Goal: Book appointment/travel/reservation

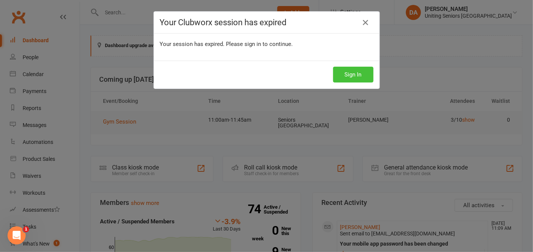
click at [345, 76] on button "Sign In" at bounding box center [353, 75] width 40 height 16
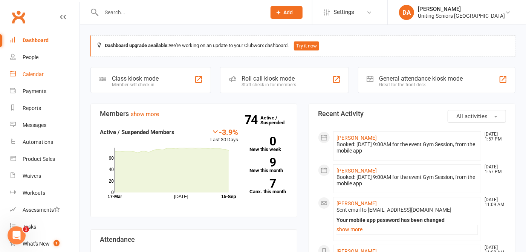
click at [26, 74] on div "Calendar" at bounding box center [33, 74] width 21 height 6
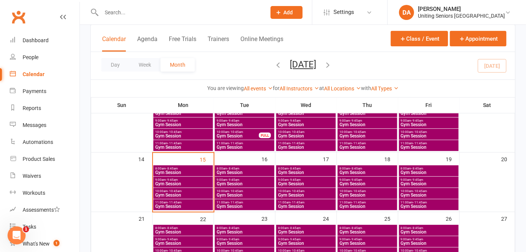
scroll to position [126, 0]
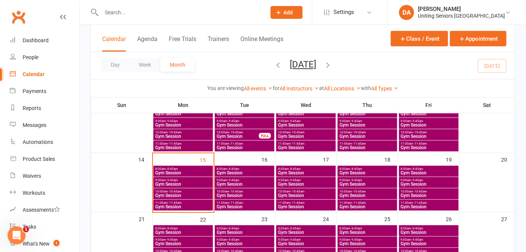
click at [292, 179] on span "- 9:45am" at bounding box center [295, 180] width 12 height 3
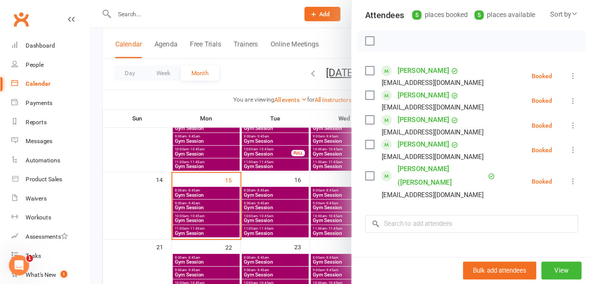
scroll to position [84, 0]
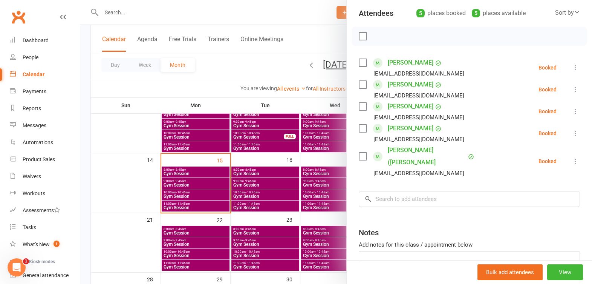
drag, startPoint x: 492, startPoint y: 0, endPoint x: 317, endPoint y: 45, distance: 181.3
click at [317, 45] on div at bounding box center [336, 142] width 512 height 284
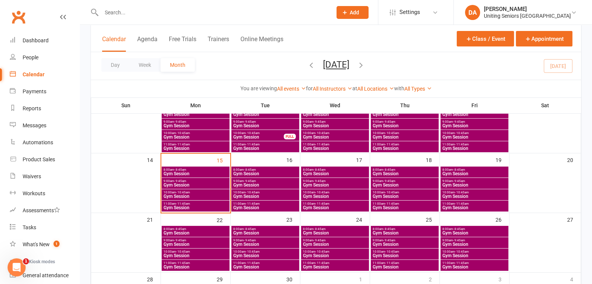
click at [270, 179] on span "9:00am - 9:45am" at bounding box center [265, 180] width 65 height 3
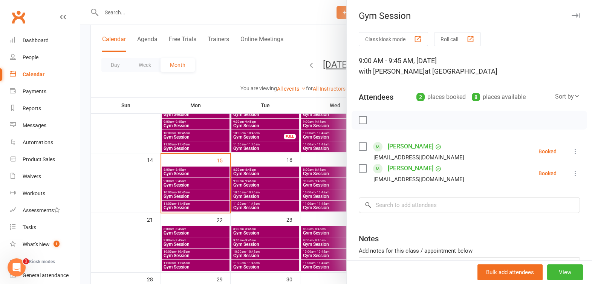
click at [526, 15] on icon "button" at bounding box center [576, 15] width 8 height 5
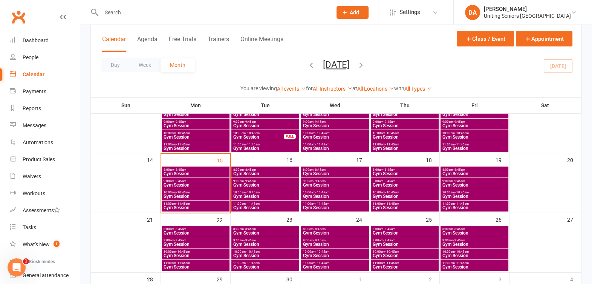
click at [475, 179] on span "9:00am - 9:45am" at bounding box center [474, 180] width 65 height 3
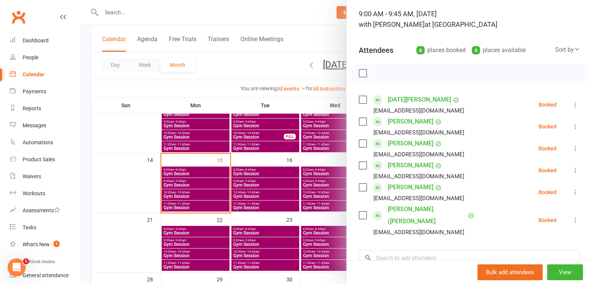
scroll to position [0, 0]
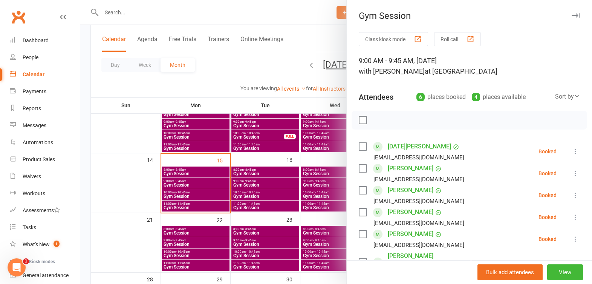
click at [526, 13] on button "button" at bounding box center [575, 15] width 9 height 9
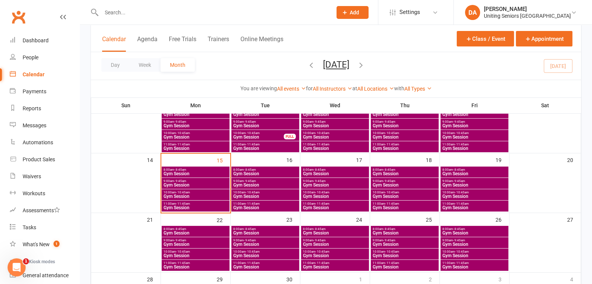
click at [406, 179] on span "9:00am - 9:45am" at bounding box center [404, 180] width 65 height 3
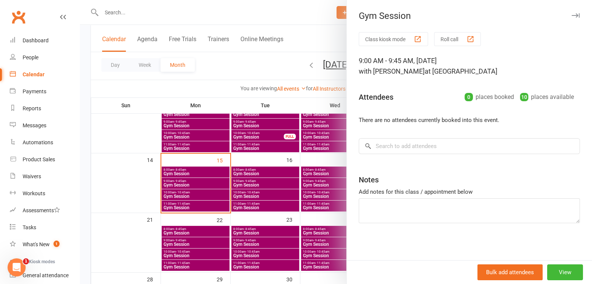
click at [526, 13] on button "button" at bounding box center [575, 15] width 9 height 9
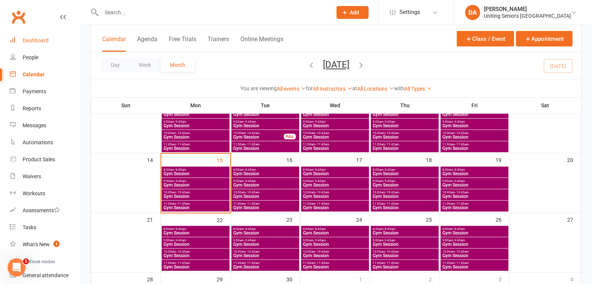
click at [26, 37] on link "Dashboard" at bounding box center [45, 40] width 70 height 17
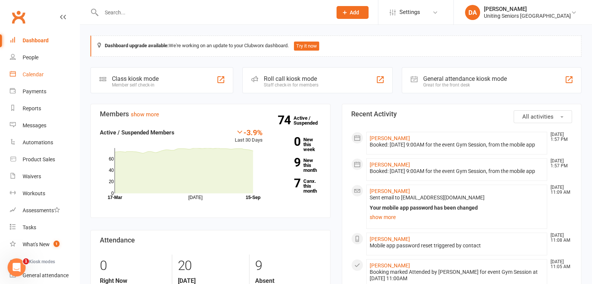
click at [37, 74] on div "Calendar" at bounding box center [33, 74] width 21 height 6
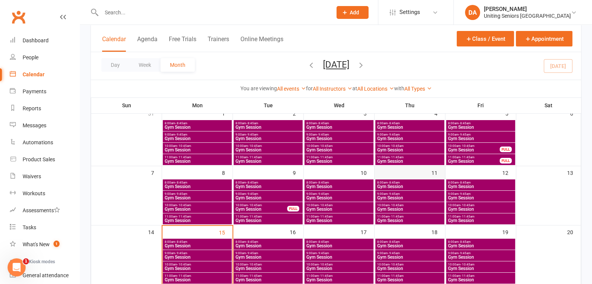
scroll to position [94, 0]
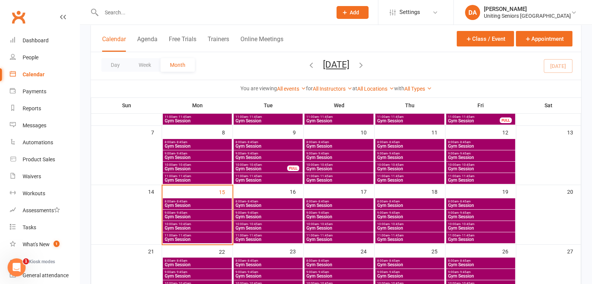
click at [456, 211] on span "9:00am - 9:45am" at bounding box center [481, 212] width 66 height 3
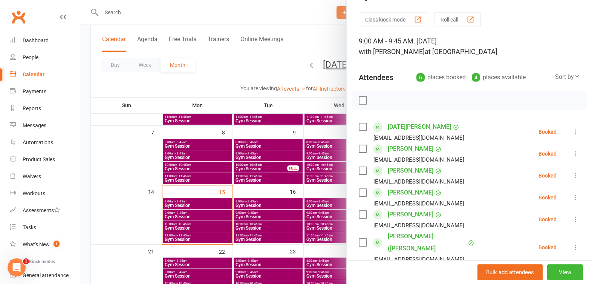
scroll to position [0, 0]
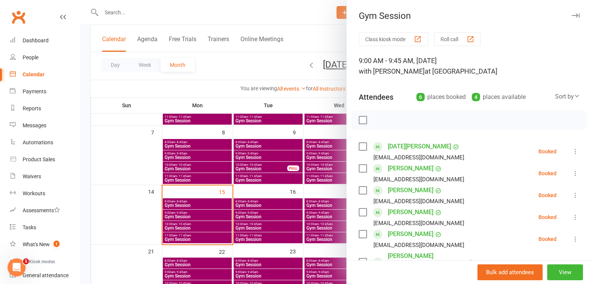
click at [526, 11] on button "button" at bounding box center [575, 15] width 9 height 9
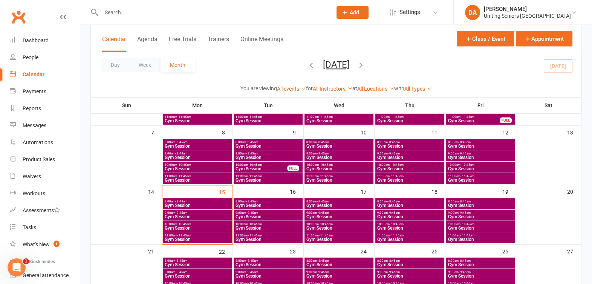
click at [330, 211] on span "9:00am - 9:45am" at bounding box center [339, 212] width 66 height 3
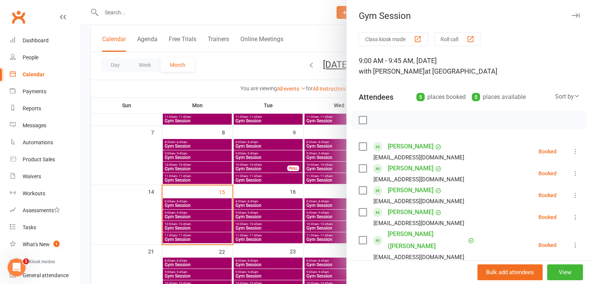
click at [526, 13] on icon "button" at bounding box center [576, 15] width 8 height 5
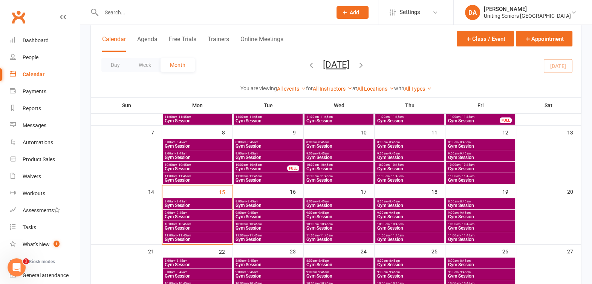
click at [273, 214] on span "Gym Session" at bounding box center [268, 216] width 66 height 5
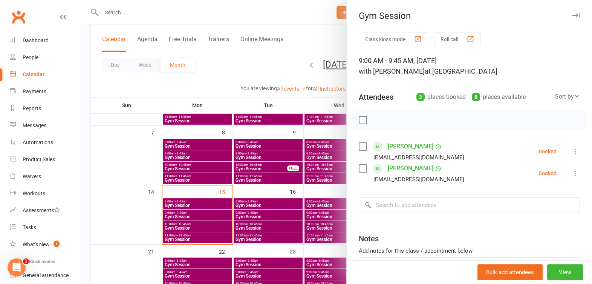
click at [526, 13] on icon "button" at bounding box center [576, 15] width 8 height 5
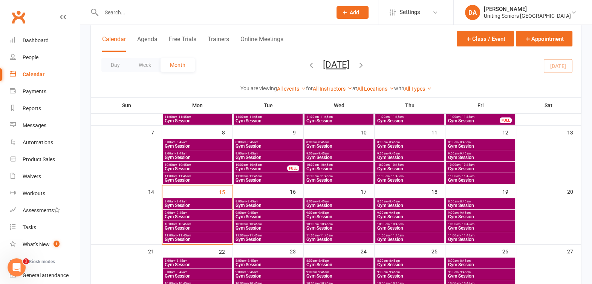
click at [253, 225] on span "Gym Session" at bounding box center [268, 227] width 66 height 5
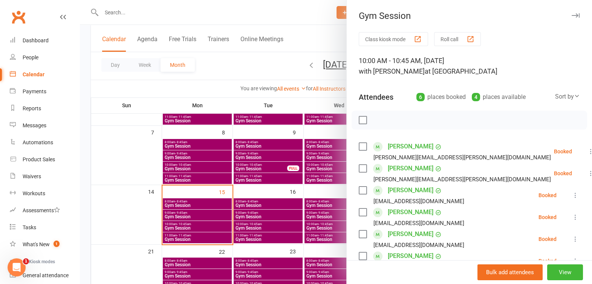
click at [526, 17] on icon "button" at bounding box center [576, 15] width 8 height 5
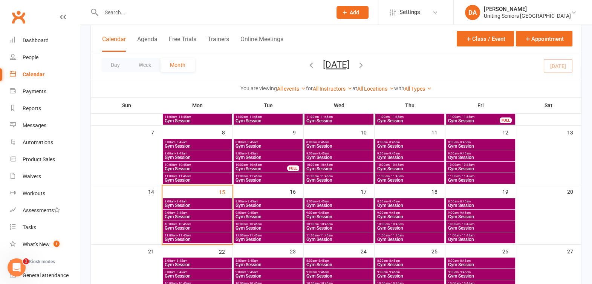
click at [248, 234] on span "- 11:45am" at bounding box center [255, 234] width 14 height 3
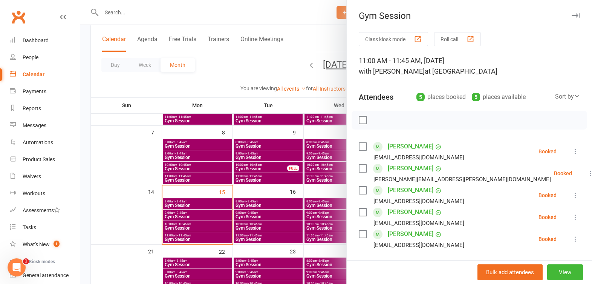
click at [526, 13] on button "button" at bounding box center [575, 15] width 9 height 9
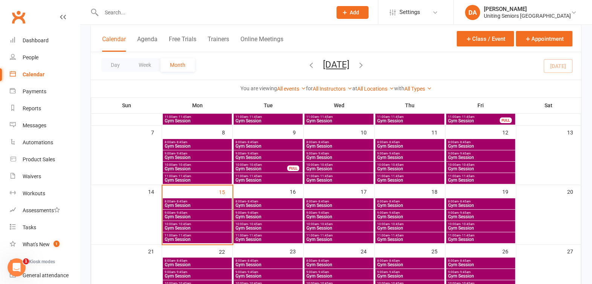
click at [260, 200] on span "8:00am - 8:45am" at bounding box center [268, 200] width 66 height 3
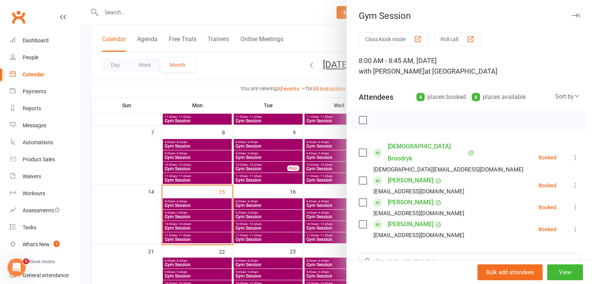
click at [526, 13] on icon "button" at bounding box center [576, 15] width 8 height 5
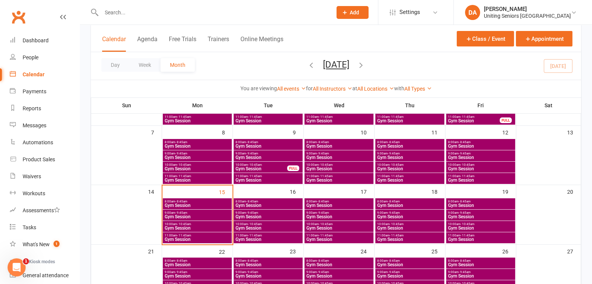
click at [406, 199] on span "8:00am - 8:45am" at bounding box center [410, 200] width 66 height 3
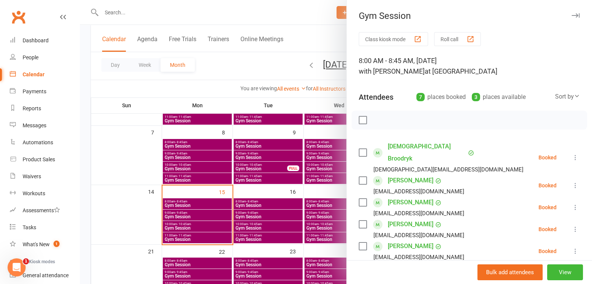
click at [526, 14] on icon "button" at bounding box center [576, 15] width 8 height 5
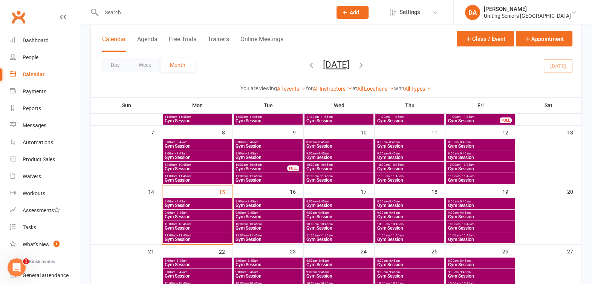
click at [360, 199] on span "8:00am - 8:45am" at bounding box center [339, 200] width 66 height 3
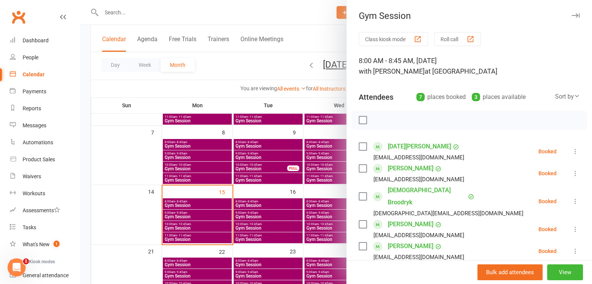
click at [526, 15] on icon "button" at bounding box center [576, 15] width 8 height 5
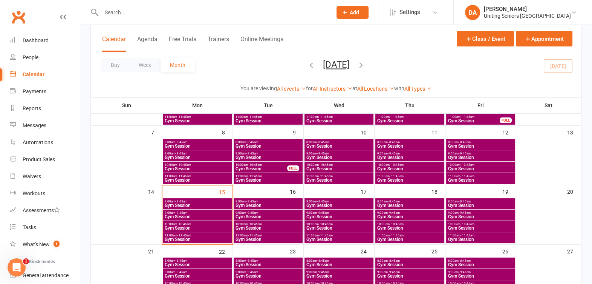
click at [469, 200] on span "- 8:45am" at bounding box center [465, 200] width 12 height 3
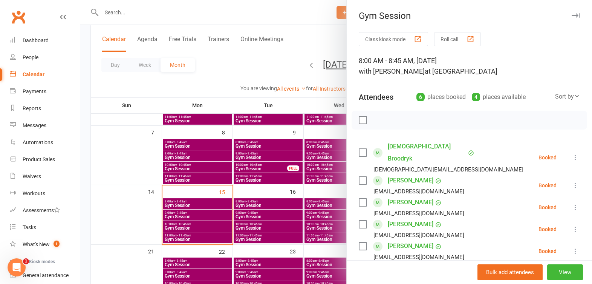
click at [526, 15] on icon "button" at bounding box center [576, 15] width 8 height 5
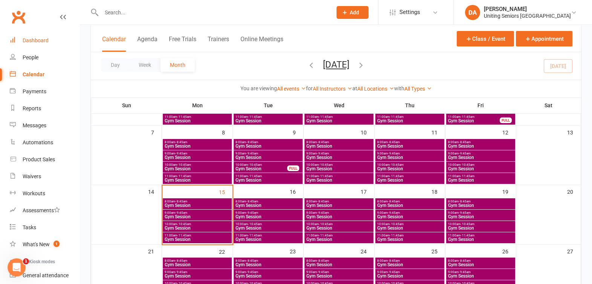
click at [26, 42] on div "Dashboard" at bounding box center [36, 40] width 26 height 6
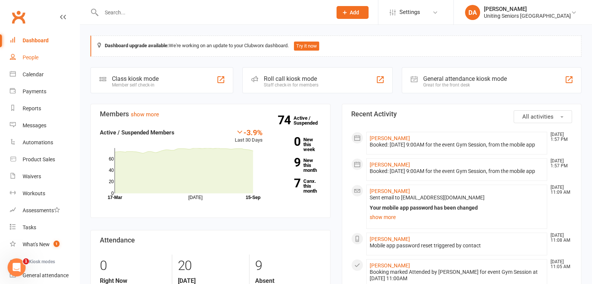
click at [31, 55] on div "People" at bounding box center [31, 57] width 16 height 6
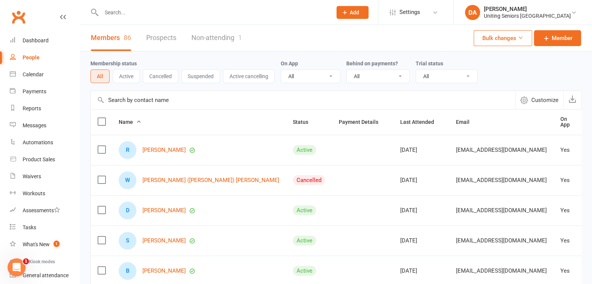
click at [166, 72] on button "Cancelled" at bounding box center [160, 76] width 35 height 14
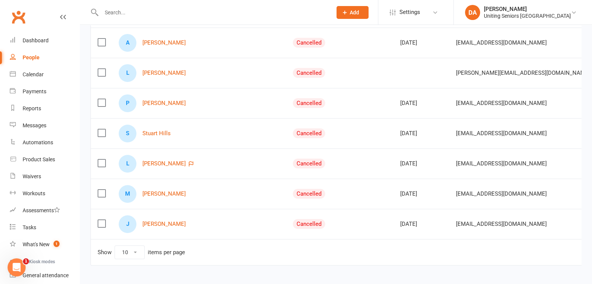
scroll to position [225, 0]
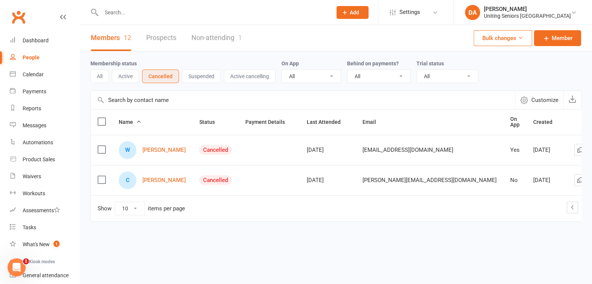
scroll to position [0, 0]
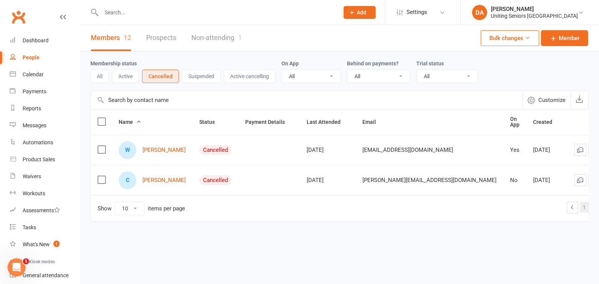
click at [580, 202] on link "1" at bounding box center [584, 207] width 9 height 11
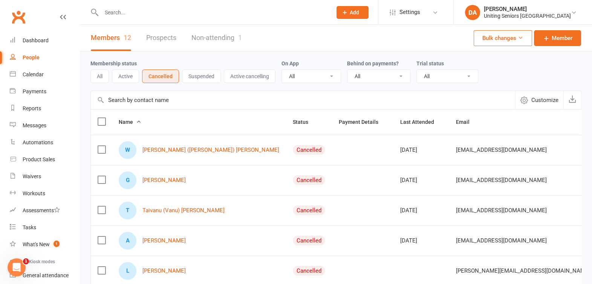
click at [107, 11] on input "text" at bounding box center [213, 12] width 228 height 11
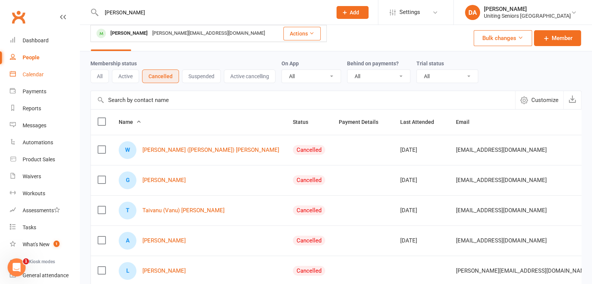
type input "joyce pillai"
click at [35, 73] on div "Calendar" at bounding box center [33, 74] width 21 height 6
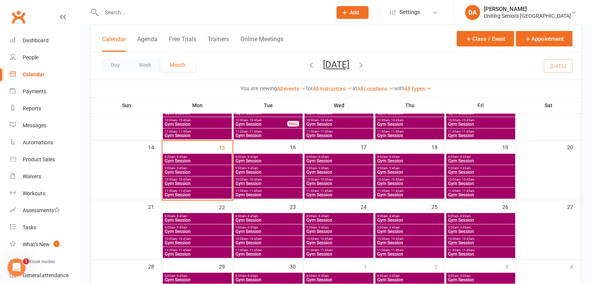
scroll to position [141, 0]
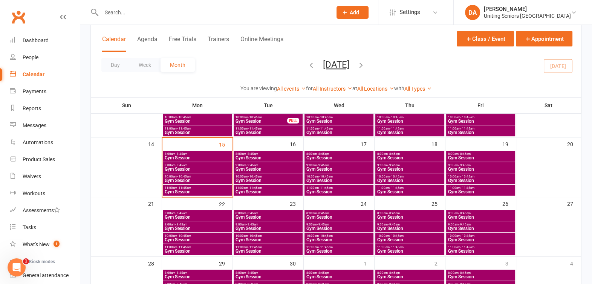
click at [337, 165] on span "9:00am - 9:45am" at bounding box center [339, 164] width 66 height 3
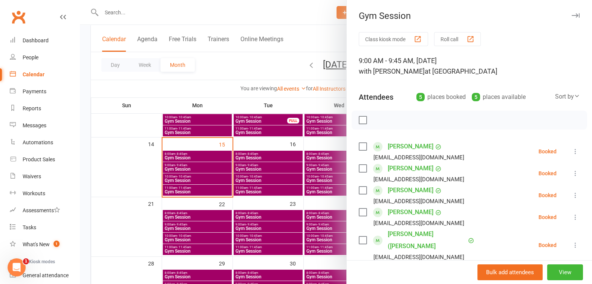
click at [572, 13] on icon "button" at bounding box center [576, 15] width 8 height 5
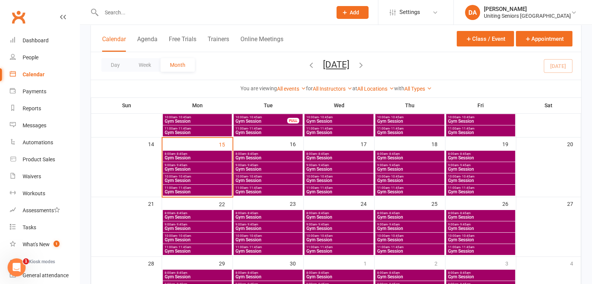
click at [348, 222] on div "9:00am - 9:45am Gym Session" at bounding box center [339, 226] width 69 height 11
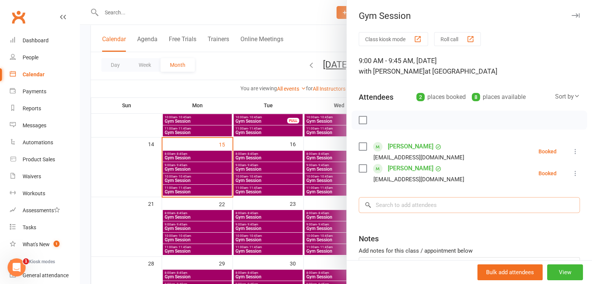
click at [403, 204] on input "search" at bounding box center [469, 205] width 221 height 16
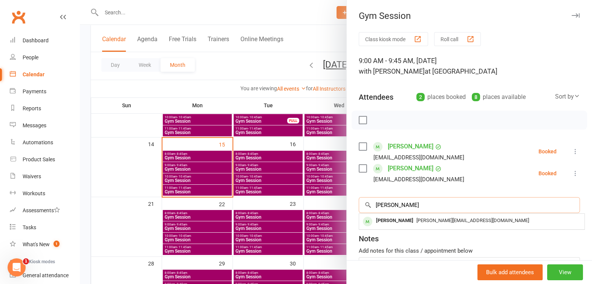
type input "joyce pillai"
click at [395, 213] on div "No results Joyce Pillai joyce.pillai@yahoo.com" at bounding box center [472, 221] width 226 height 16
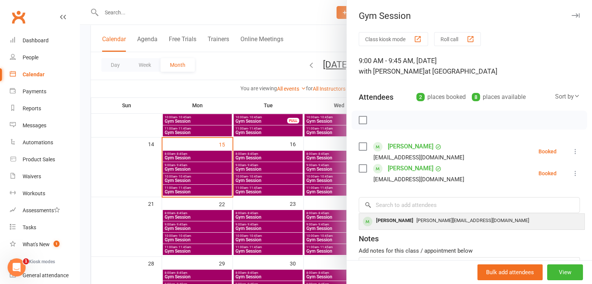
click at [391, 216] on div "Class kiosk mode Roll call 9:00 AM - 9:45 AM, Wednesday, September, 24, 2025 wi…" at bounding box center [469, 175] width 245 height 287
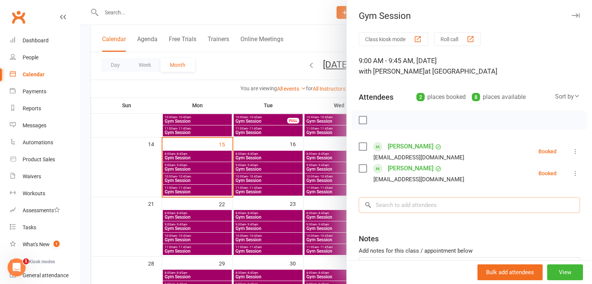
click at [391, 208] on input "search" at bounding box center [469, 205] width 221 height 16
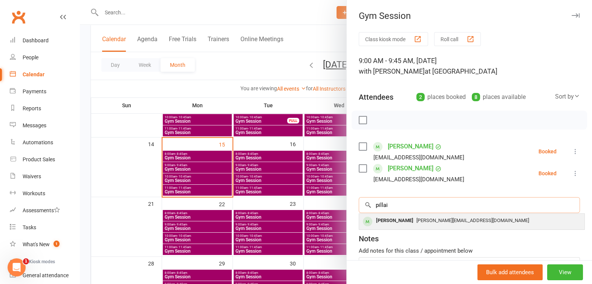
type input "pillai"
click at [389, 217] on div "Joyce Pillai" at bounding box center [394, 220] width 43 height 11
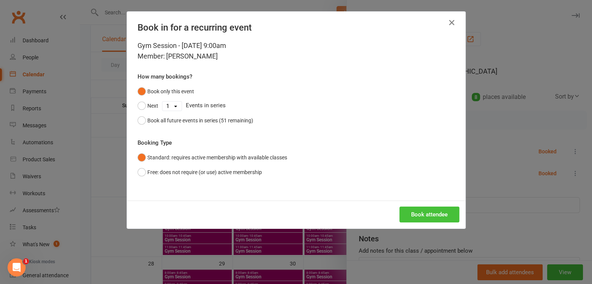
click at [410, 213] on button "Book attendee" at bounding box center [430, 214] width 60 height 16
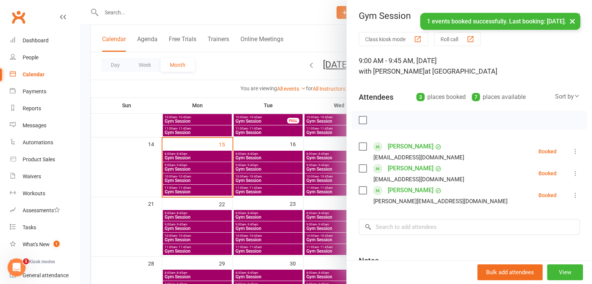
click at [573, 21] on button "×" at bounding box center [573, 21] width 14 height 16
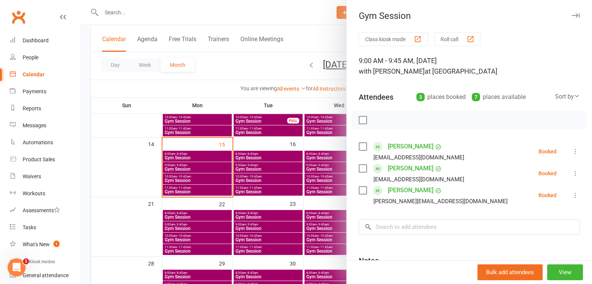
click at [572, 13] on icon "button" at bounding box center [576, 15] width 8 height 5
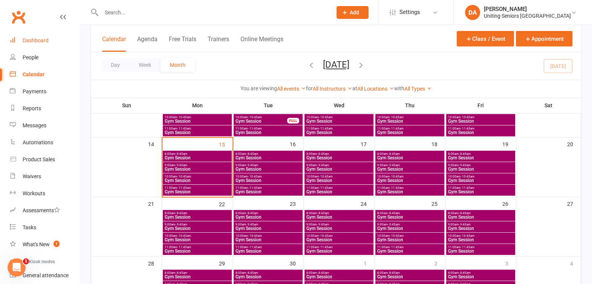
click at [49, 41] on link "Dashboard" at bounding box center [45, 40] width 70 height 17
